Goal: Navigation & Orientation: Find specific page/section

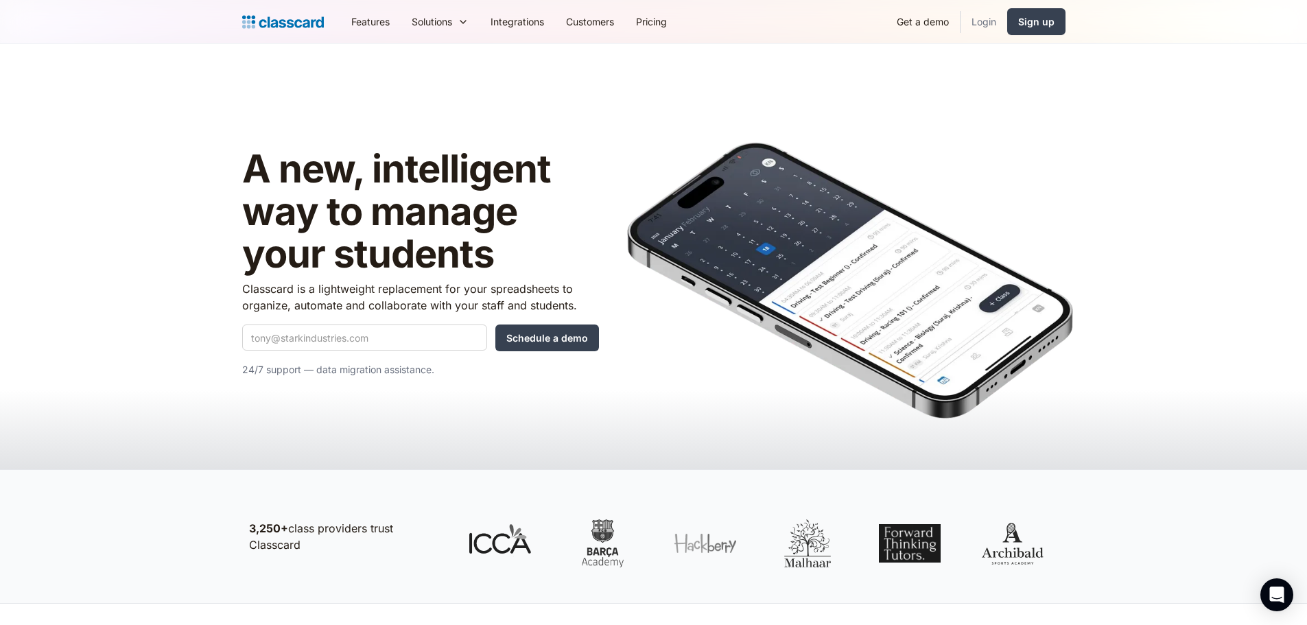
click at [978, 25] on link "Login" at bounding box center [983, 21] width 47 height 31
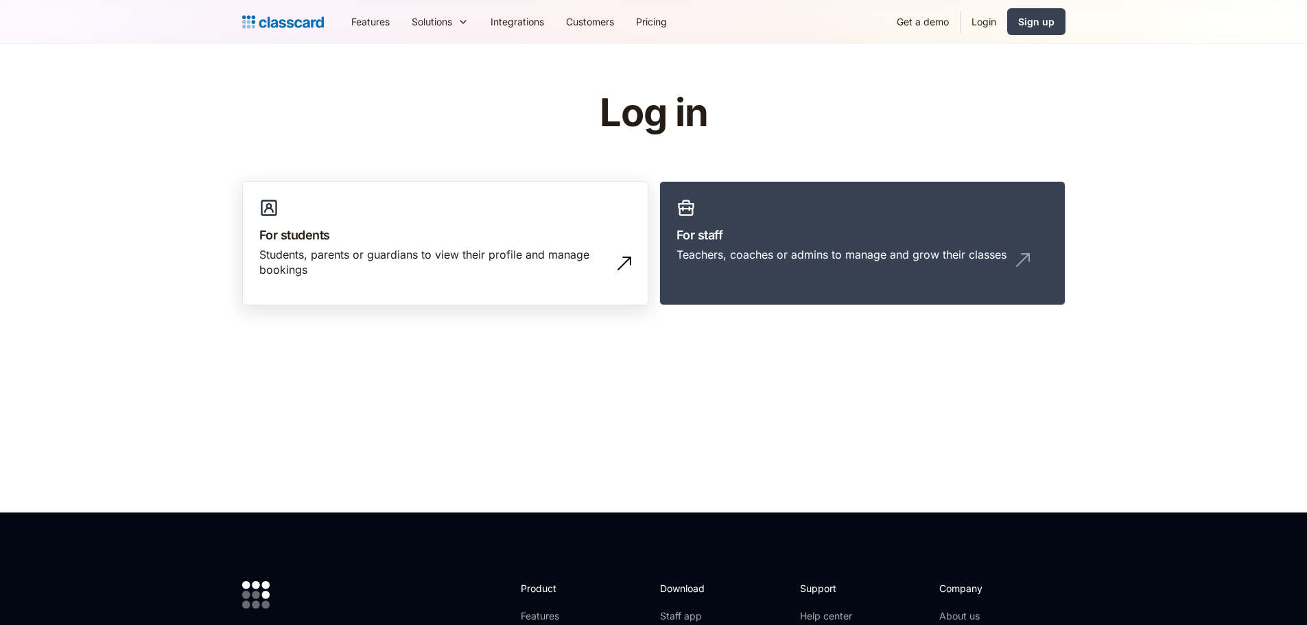
click at [466, 263] on div "Students, parents or guardians to view their profile and manage bookings" at bounding box center [431, 262] width 344 height 31
click at [738, 261] on div "Teachers, coaches or admins to manage and grow their classes" at bounding box center [841, 254] width 330 height 15
click at [858, 269] on div "Teachers, coaches or admins to manage and grow their classes" at bounding box center [862, 260] width 372 height 26
